Goal: Find specific page/section: Find specific page/section

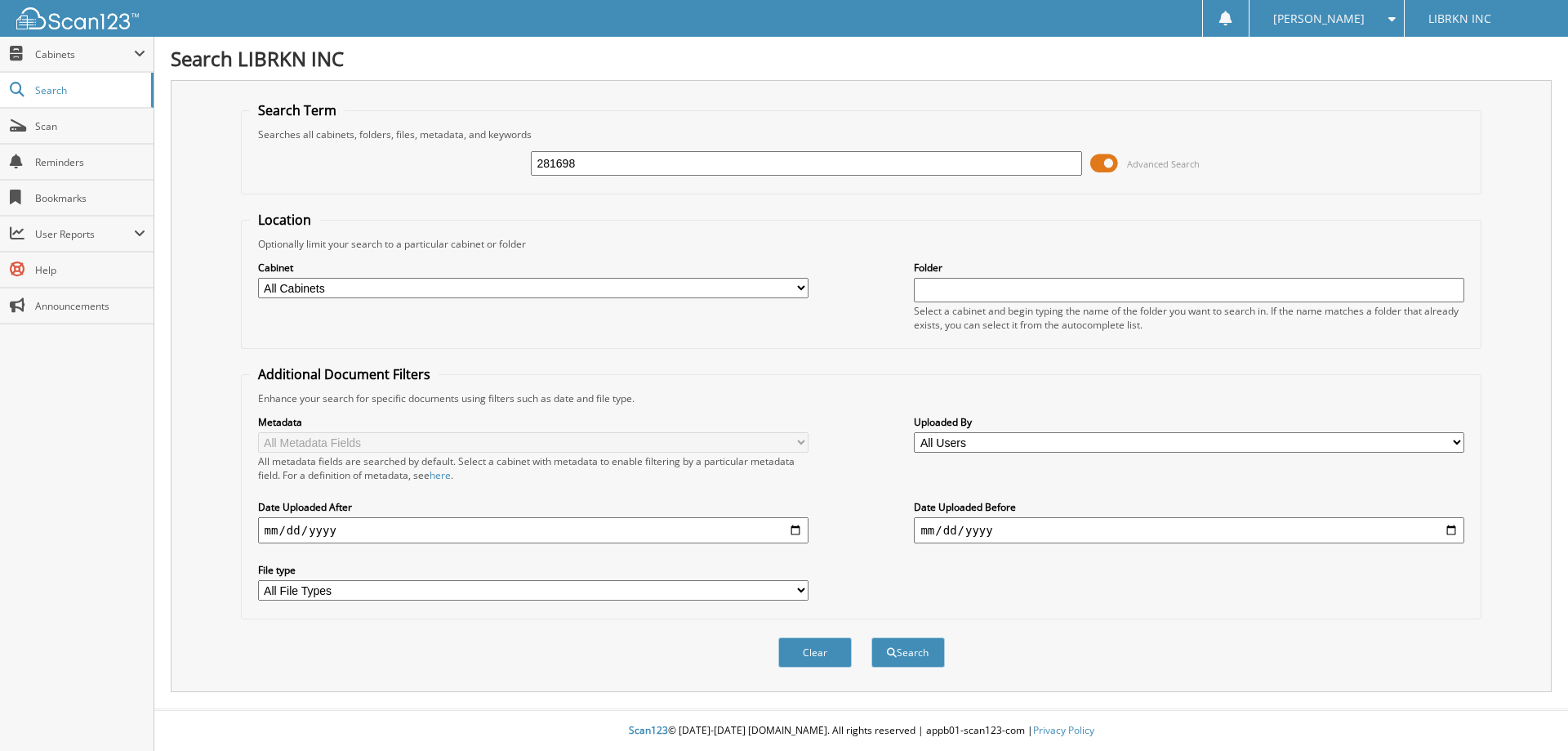
type input "281698"
click at [871, 637] on button "Search" at bounding box center [908, 652] width 74 height 30
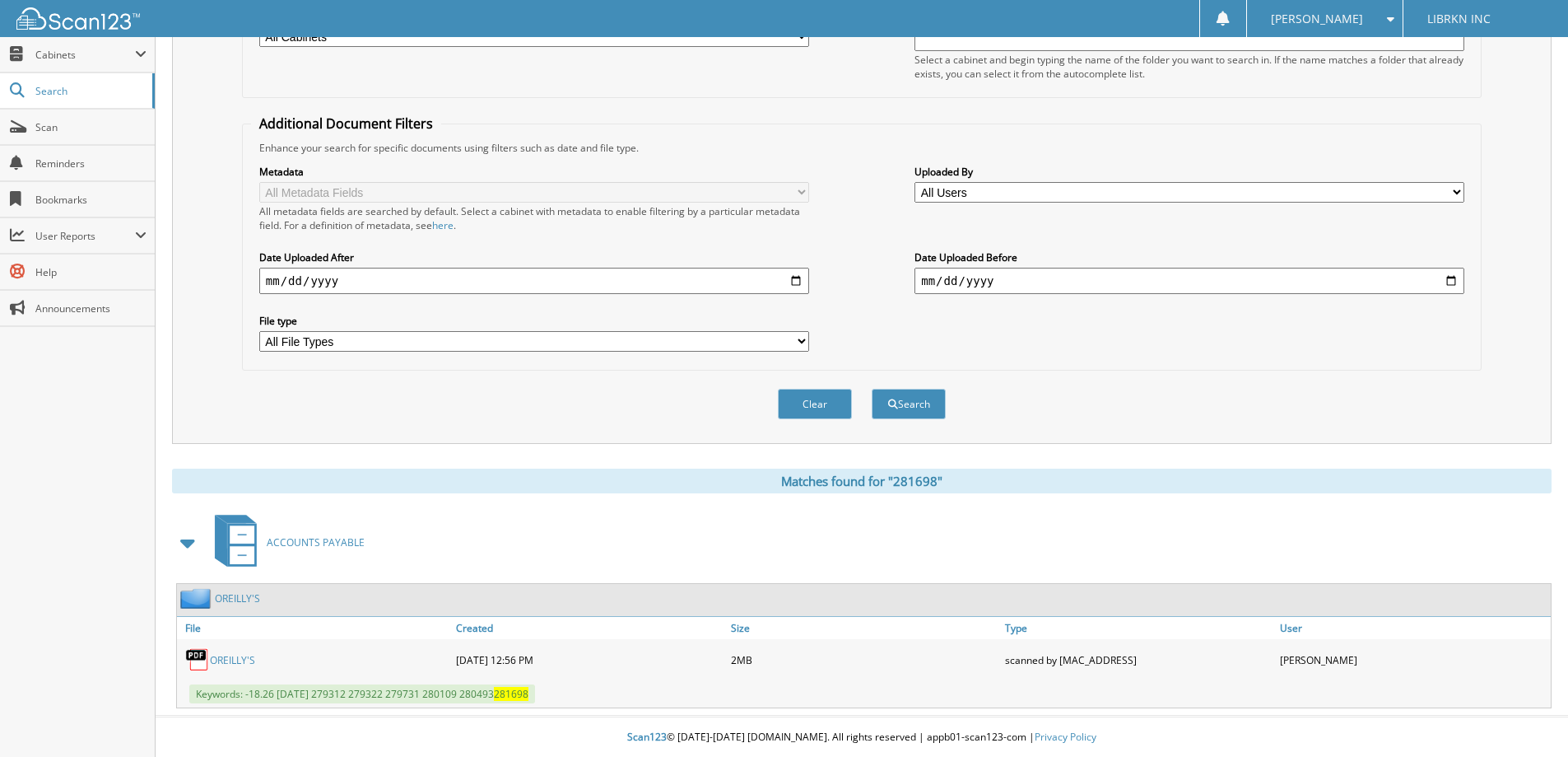
scroll to position [256, 0]
click at [232, 660] on link "OREILLY'S" at bounding box center [232, 659] width 45 height 14
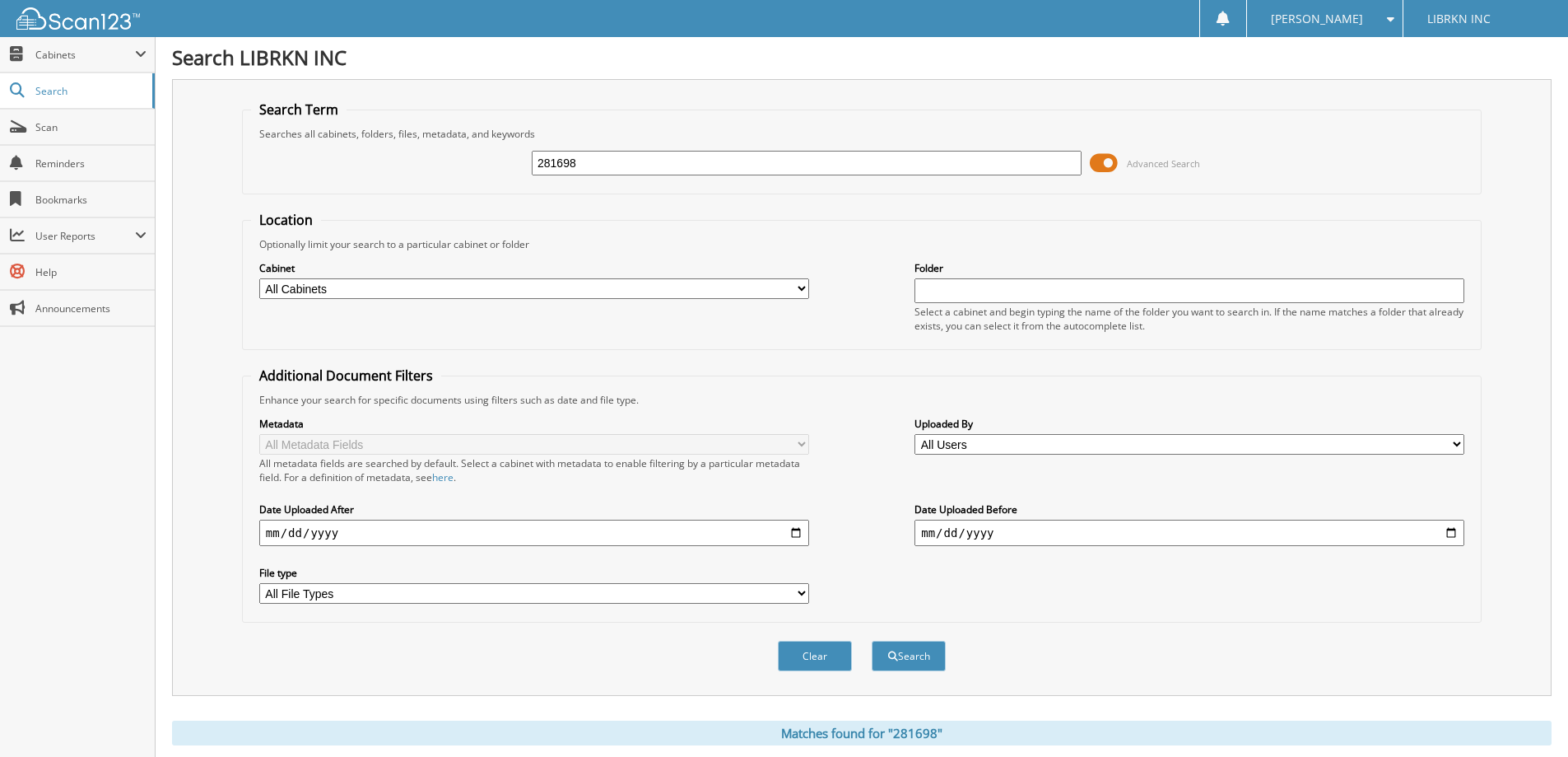
scroll to position [0, 0]
drag, startPoint x: 594, startPoint y: 175, endPoint x: 499, endPoint y: 179, distance: 95.1
click at [499, 179] on div "281698 Advanced Search" at bounding box center [862, 165] width 1222 height 45
type input "285346"
click at [871, 642] on button "Search" at bounding box center [908, 657] width 74 height 31
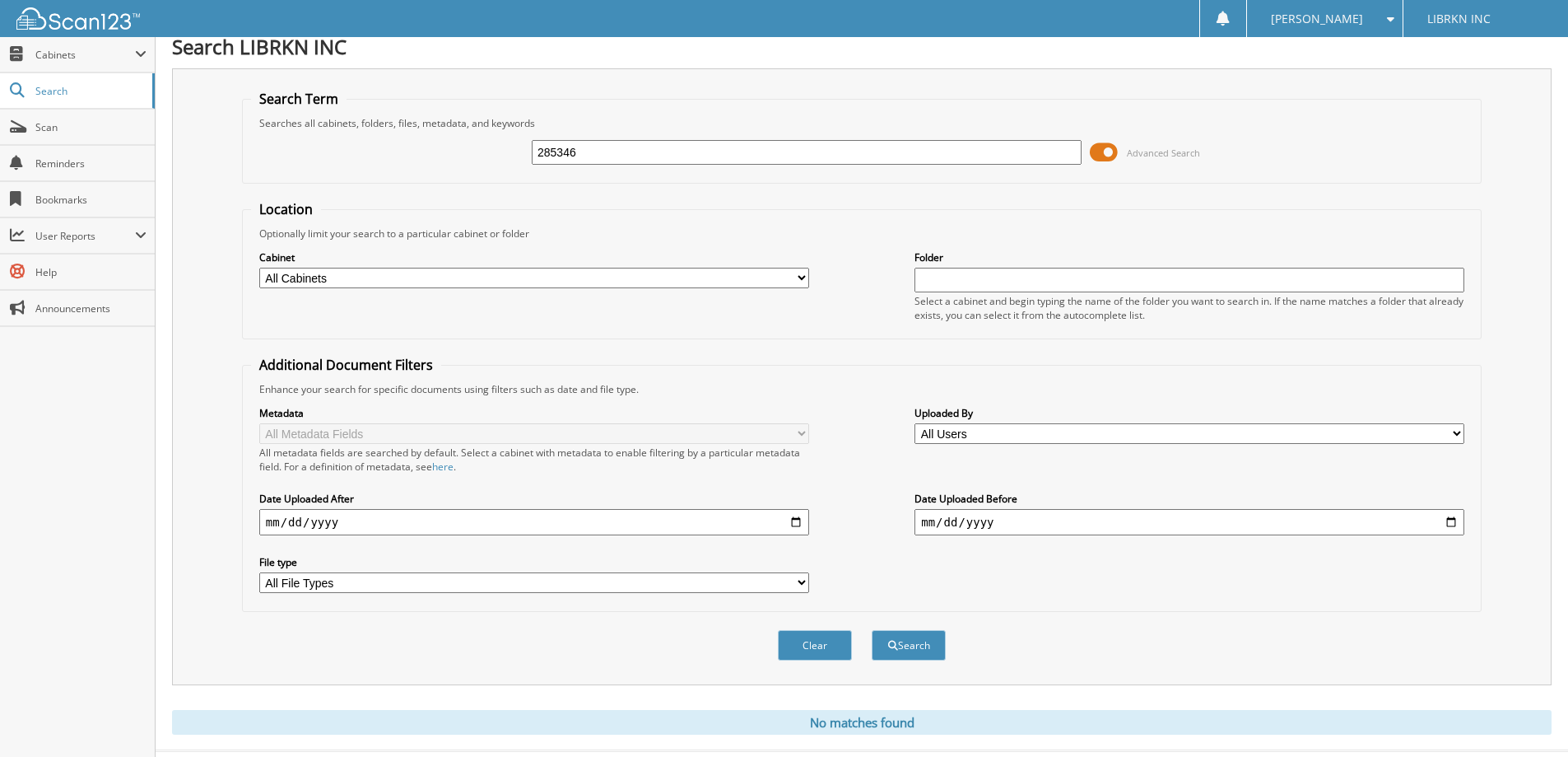
scroll to position [49, 0]
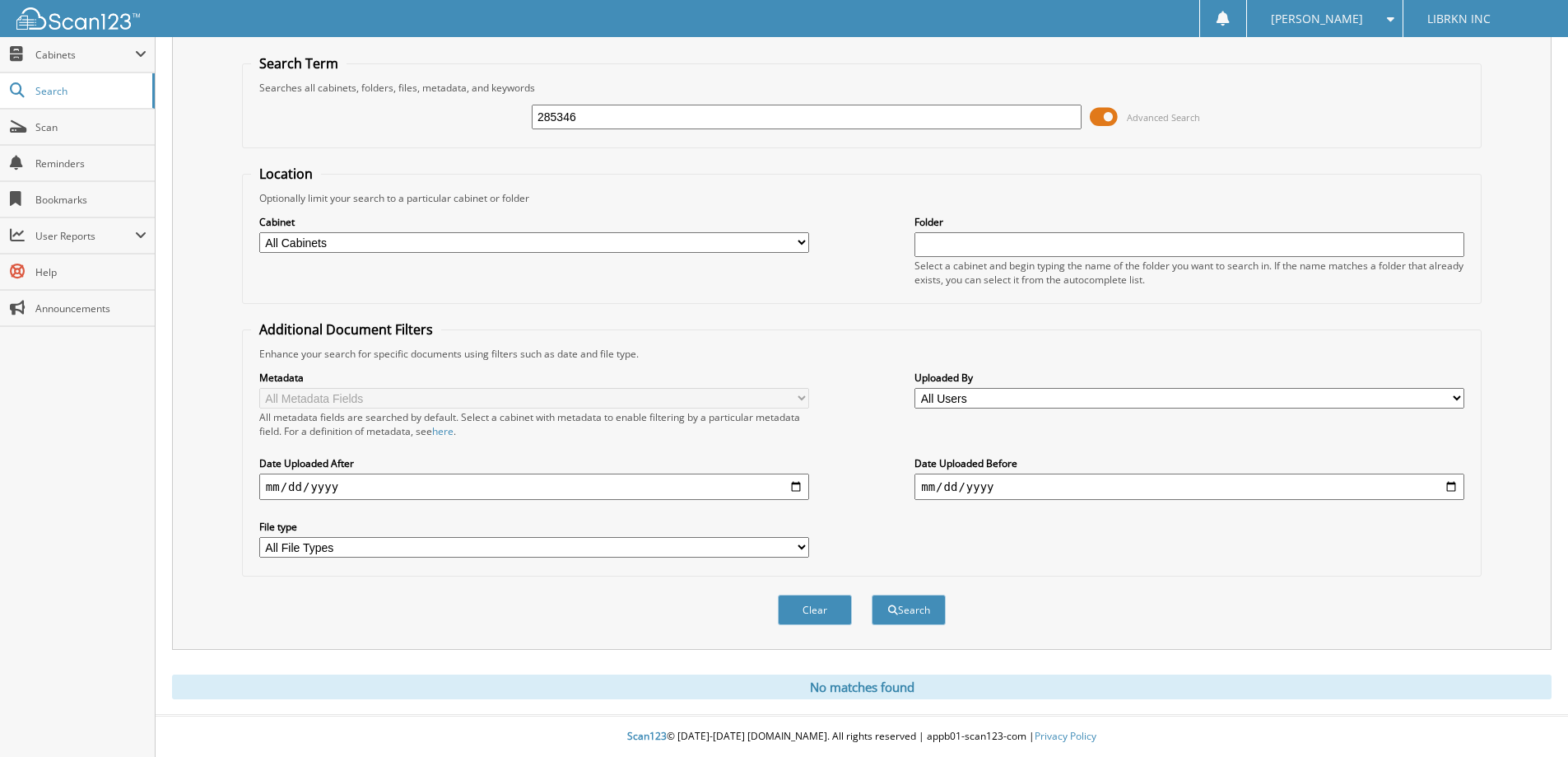
click at [610, 121] on input "285346" at bounding box center [806, 117] width 550 height 25
click at [907, 609] on button "Search" at bounding box center [908, 609] width 74 height 31
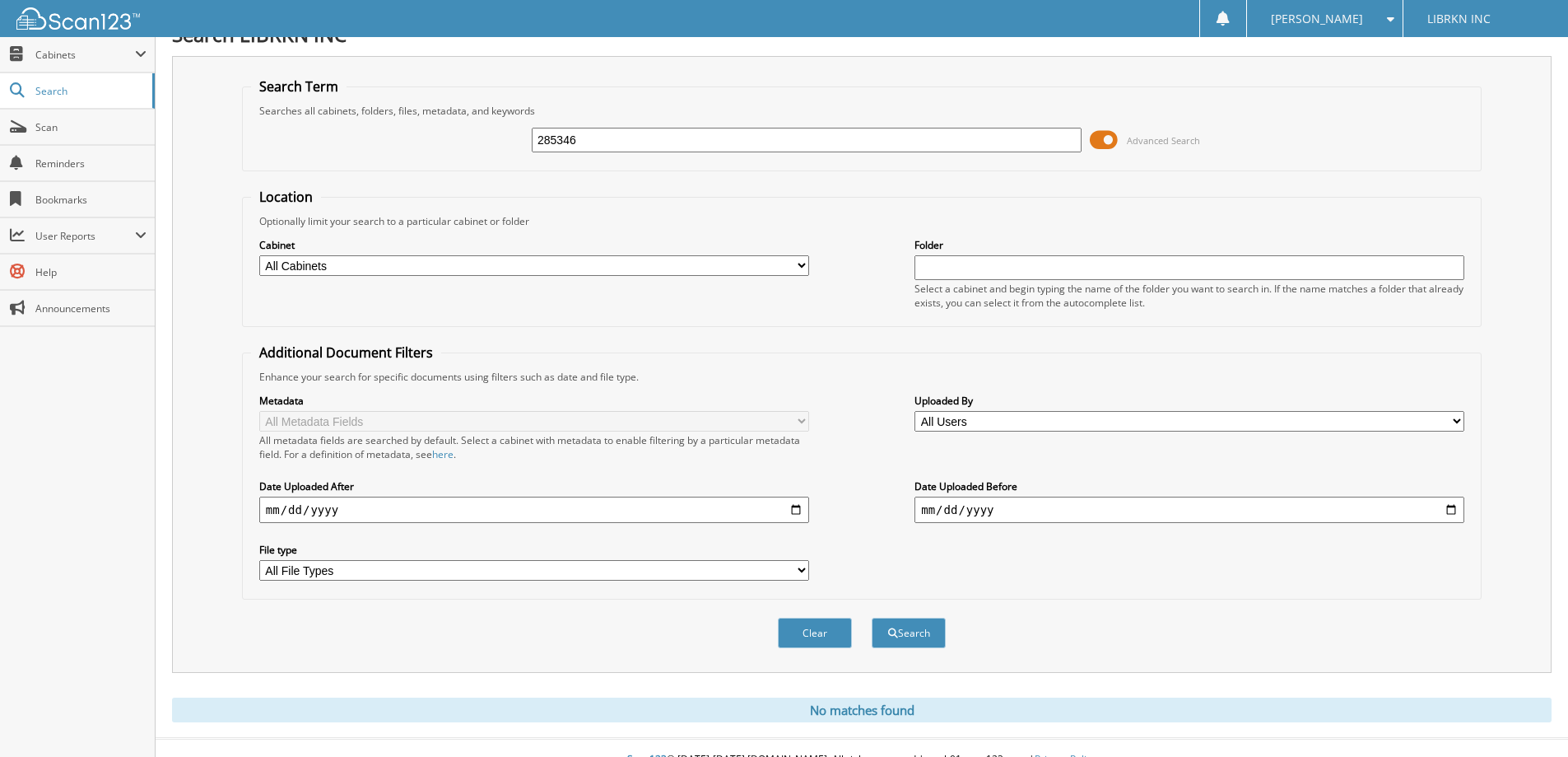
scroll to position [49, 0]
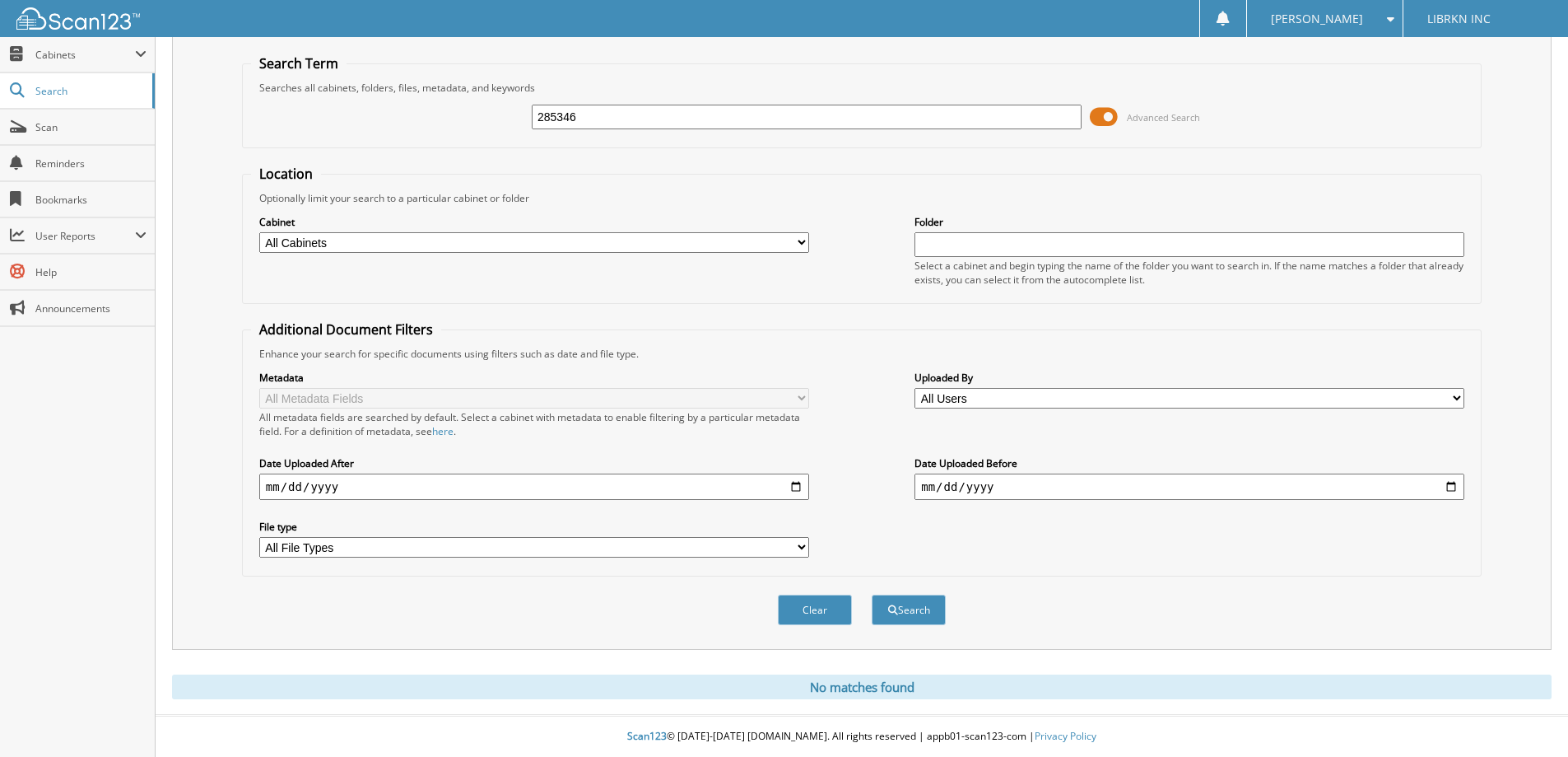
drag, startPoint x: 581, startPoint y: 120, endPoint x: 497, endPoint y: 125, distance: 84.1
click at [497, 125] on div "285346 Advanced Search" at bounding box center [862, 117] width 1222 height 45
